Goal: Task Accomplishment & Management: Use online tool/utility

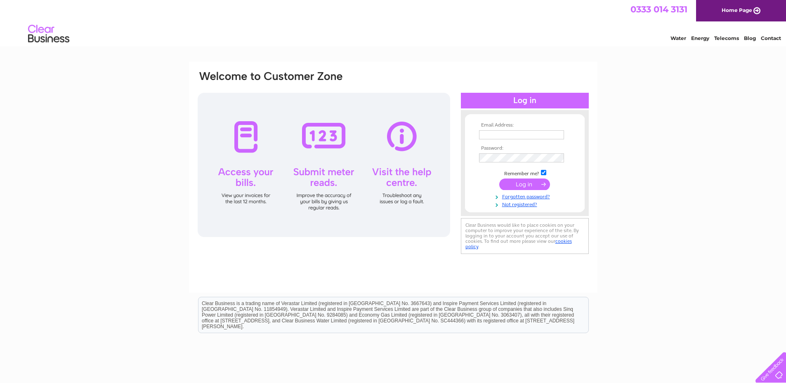
type input "[EMAIL_ADDRESS][DOMAIN_NAME]"
click at [520, 184] on input "submit" at bounding box center [524, 185] width 51 height 12
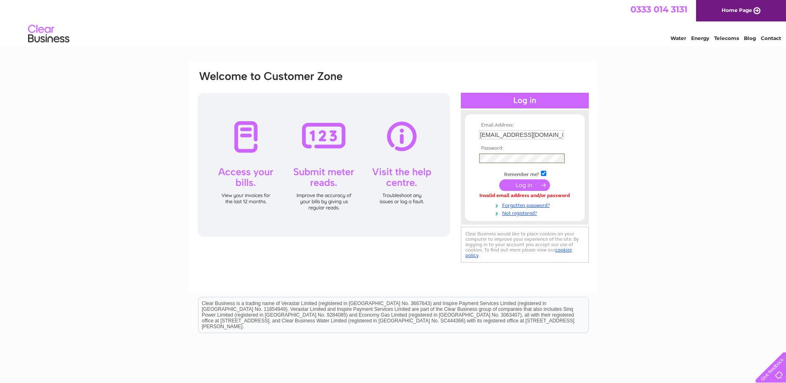
click at [422, 157] on div "Email Address: tboliver@btconnect.com Password:" at bounding box center [393, 167] width 393 height 195
click at [499, 180] on input "submit" at bounding box center [524, 186] width 51 height 12
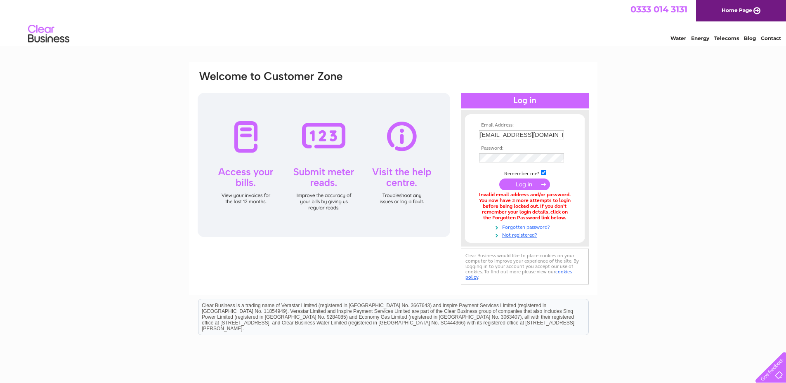
click at [514, 228] on link "Forgotten password?" at bounding box center [526, 227] width 94 height 8
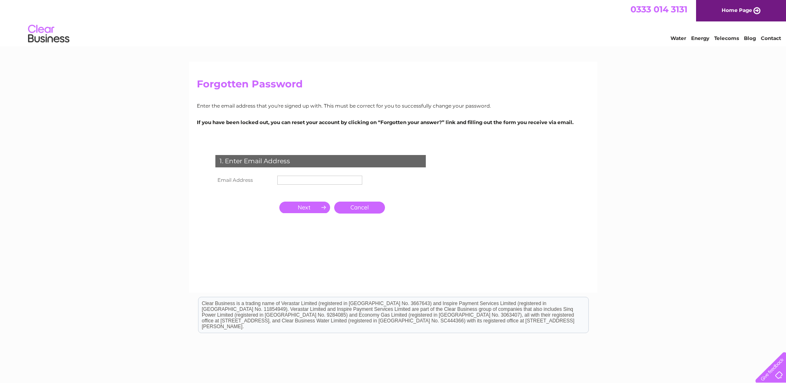
click at [321, 181] on input "text" at bounding box center [319, 180] width 85 height 9
type input "[EMAIL_ADDRESS][DOMAIN_NAME]"
click at [312, 208] on input "button" at bounding box center [304, 209] width 51 height 12
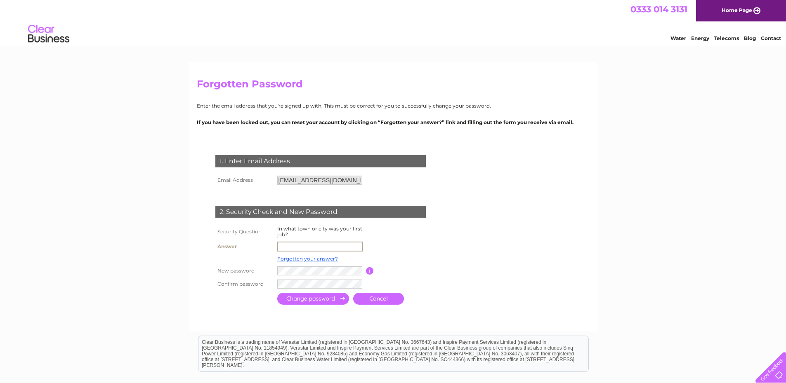
click at [293, 245] on input "text" at bounding box center [320, 247] width 86 height 10
type input "Jedburgh"
click at [277, 293] on input "submit" at bounding box center [313, 299] width 72 height 12
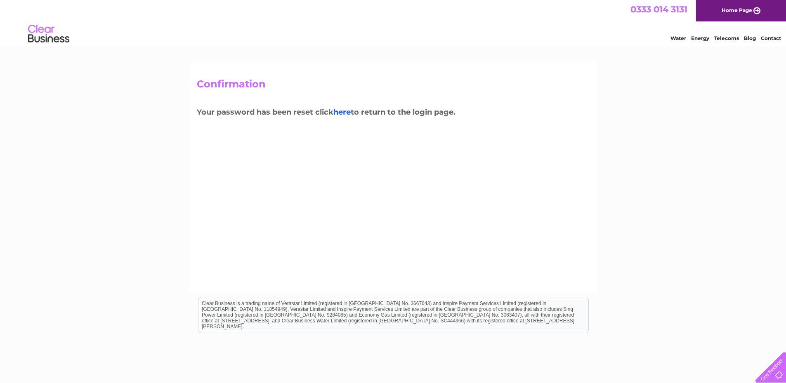
click at [346, 113] on link "here" at bounding box center [341, 112] width 17 height 9
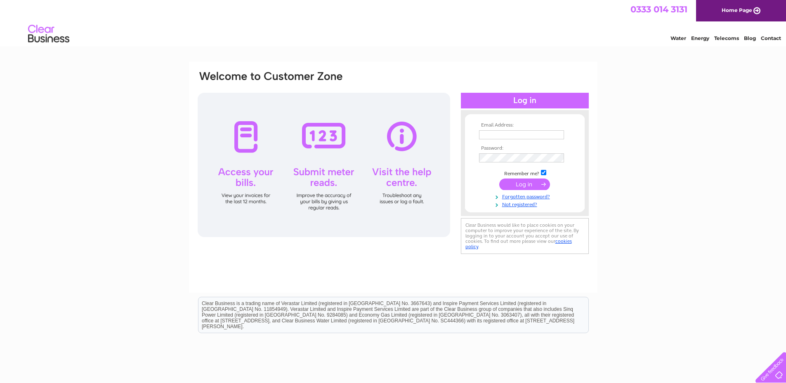
type input "tboliver@btconnect.com"
click at [422, 158] on div "Email Address: tboliver@btconnect.com Password:" at bounding box center [393, 163] width 393 height 187
click at [499, 180] on input "submit" at bounding box center [524, 186] width 51 height 12
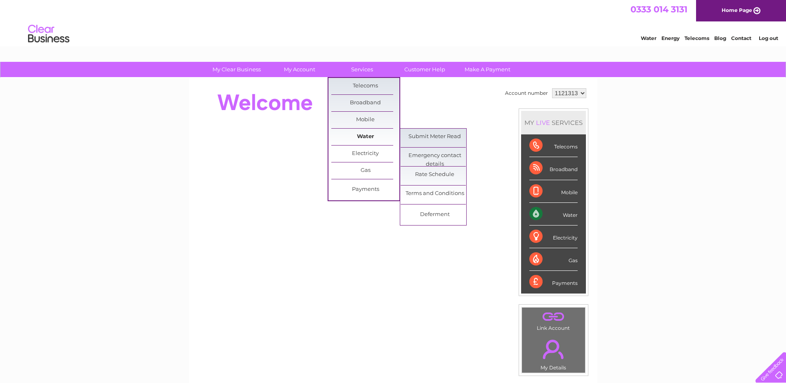
click at [373, 139] on link "Water" at bounding box center [365, 137] width 68 height 17
click at [419, 137] on link "Submit Meter Read" at bounding box center [435, 137] width 68 height 17
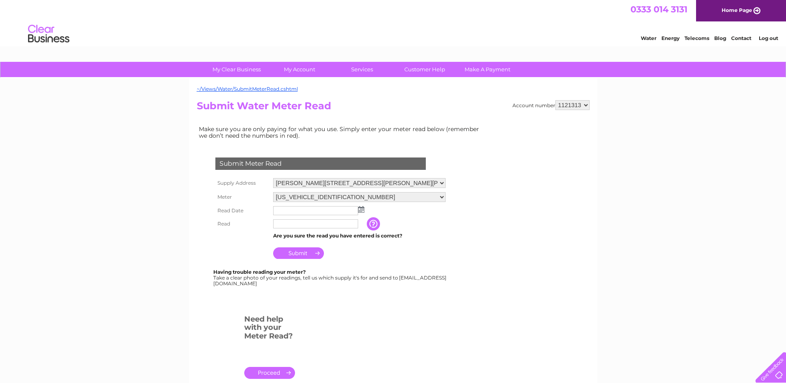
click at [361, 208] on img at bounding box center [361, 209] width 6 height 7
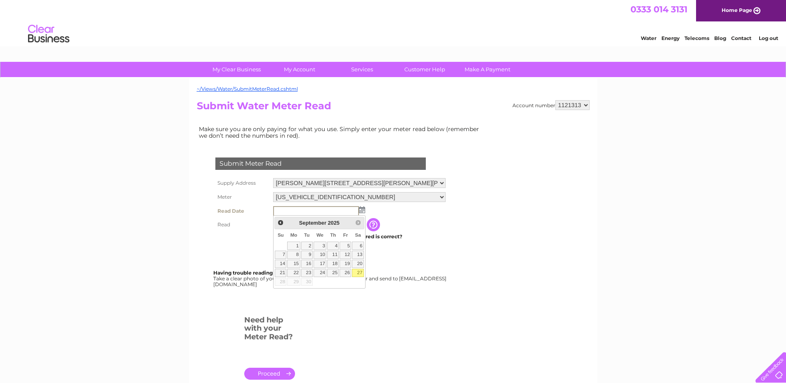
click at [359, 273] on link "27" at bounding box center [358, 273] width 12 height 8
type input "2025/09/27"
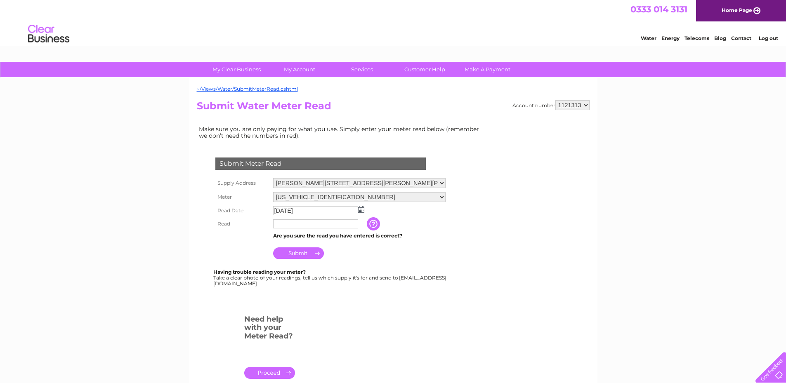
click at [374, 225] on input "button" at bounding box center [374, 223] width 15 height 13
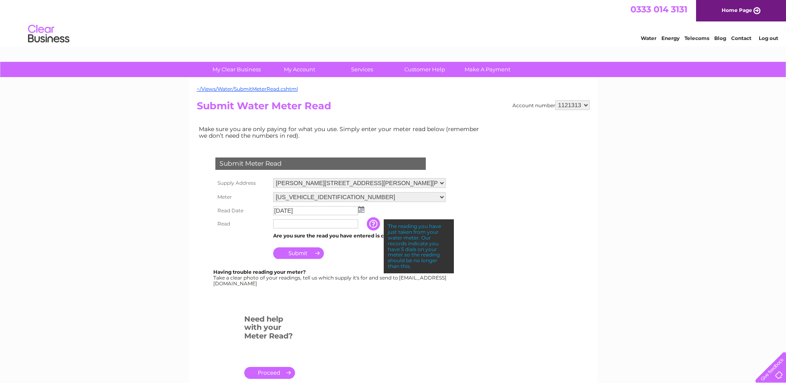
click at [348, 224] on input "text" at bounding box center [315, 224] width 85 height 9
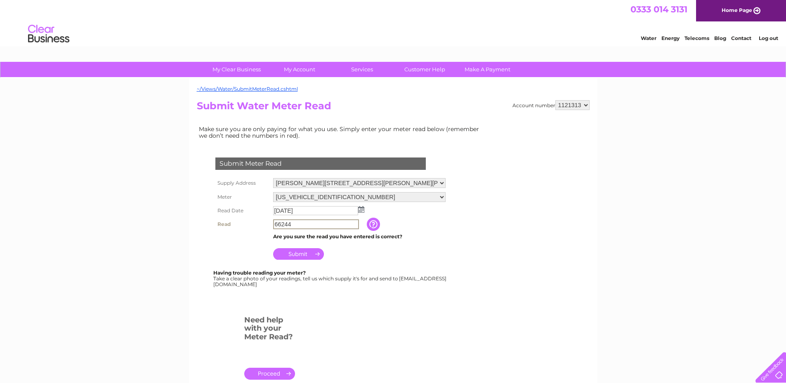
click at [302, 254] on input "Submit" at bounding box center [298, 254] width 51 height 12
click at [376, 223] on input "button" at bounding box center [374, 223] width 15 height 13
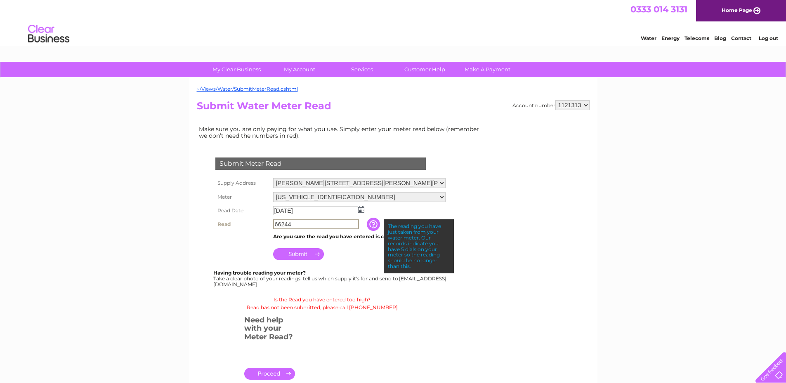
click at [297, 224] on input "66244" at bounding box center [316, 225] width 86 height 10
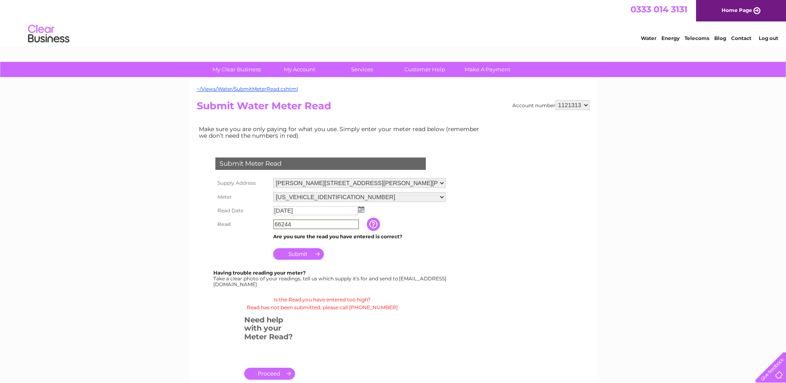
drag, startPoint x: 297, startPoint y: 224, endPoint x: 232, endPoint y: 218, distance: 65.0
click at [232, 218] on tr "Read 66244 The reading you have just taken from your water meter. Our records i…" at bounding box center [330, 224] width 234 height 14
type input "266"
click at [290, 257] on input "Submit" at bounding box center [298, 254] width 51 height 12
